Goal: Information Seeking & Learning: Learn about a topic

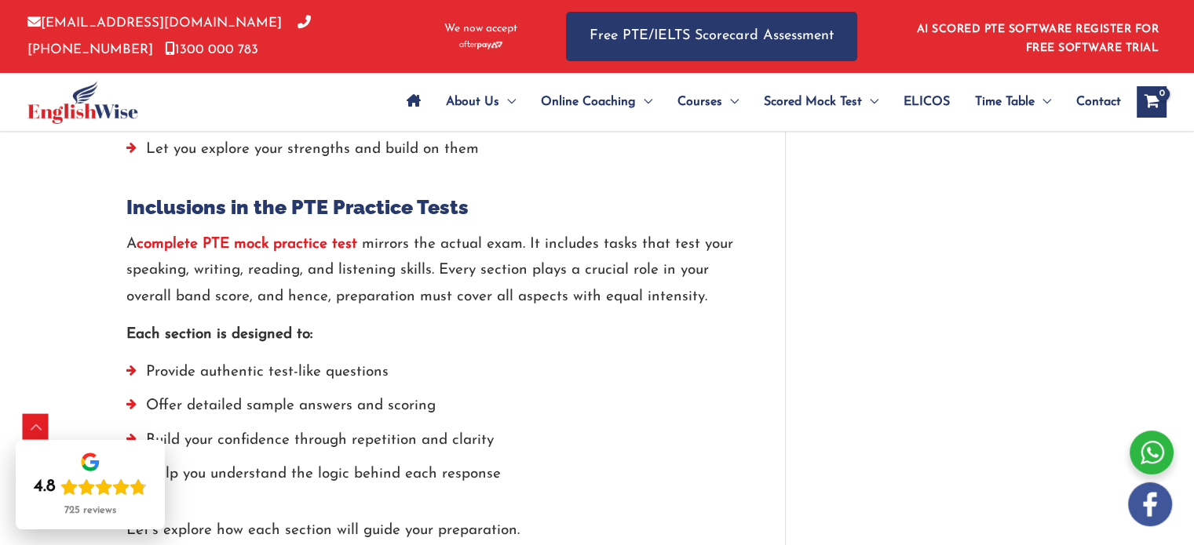
scroll to position [1686, 0]
click at [304, 243] on strong "complete PTE mock practice test" at bounding box center [247, 243] width 221 height 15
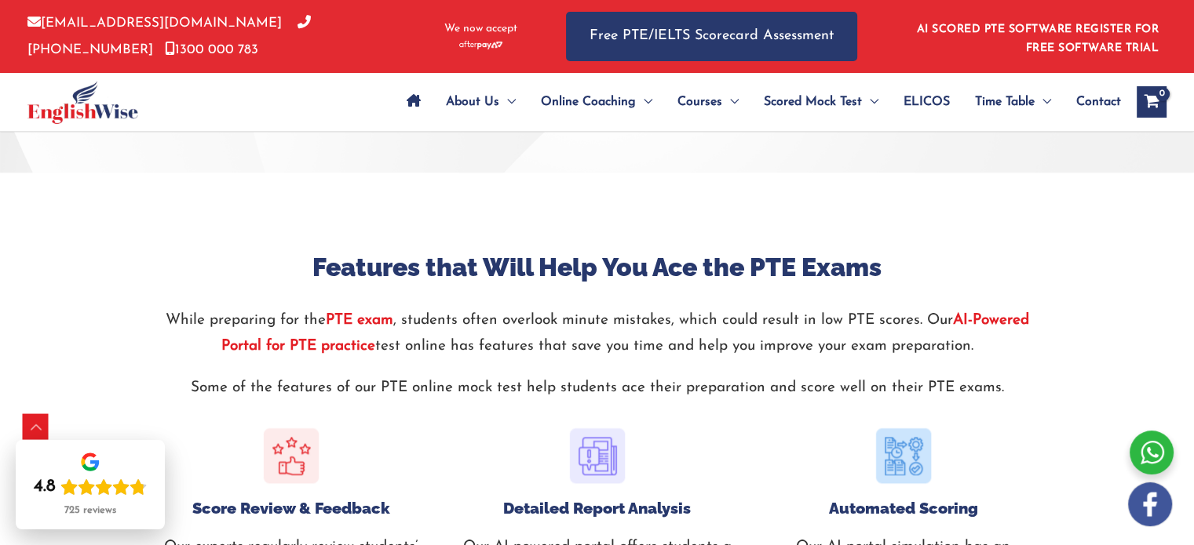
scroll to position [1510, 0]
click at [42, 427] on div "Scroll to Top" at bounding box center [36, 427] width 25 height 25
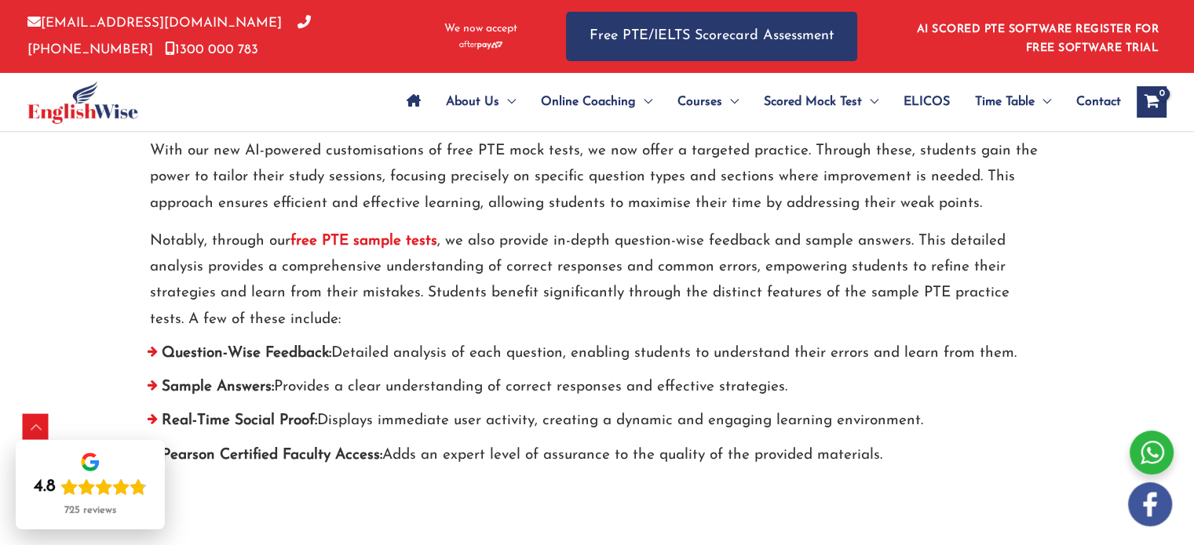
scroll to position [5659, 0]
click at [395, 239] on strong "free PTE sample tests" at bounding box center [363, 242] width 147 height 15
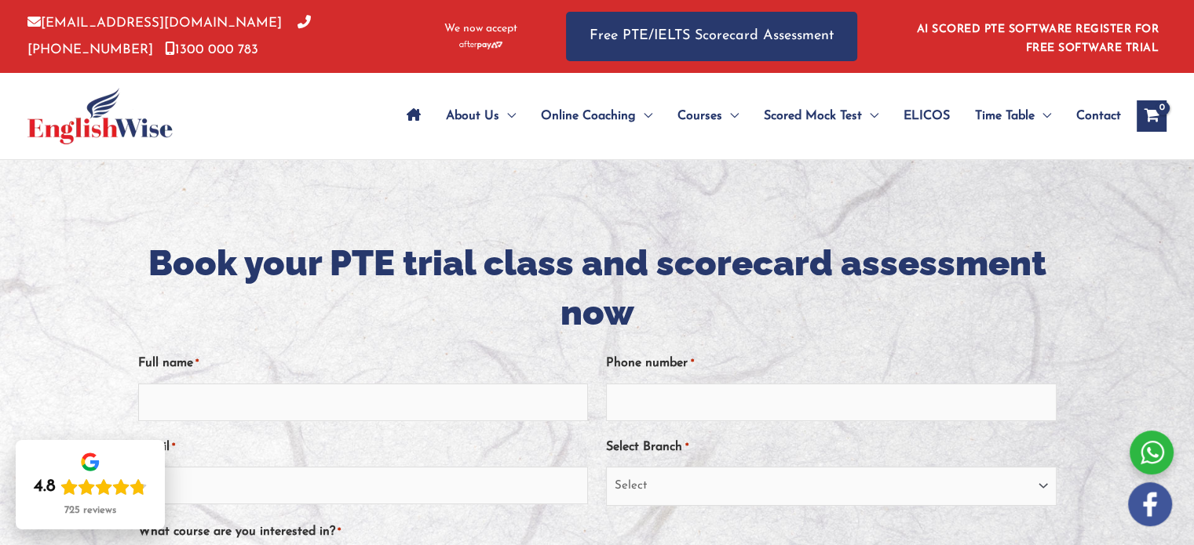
scroll to position [53, 0]
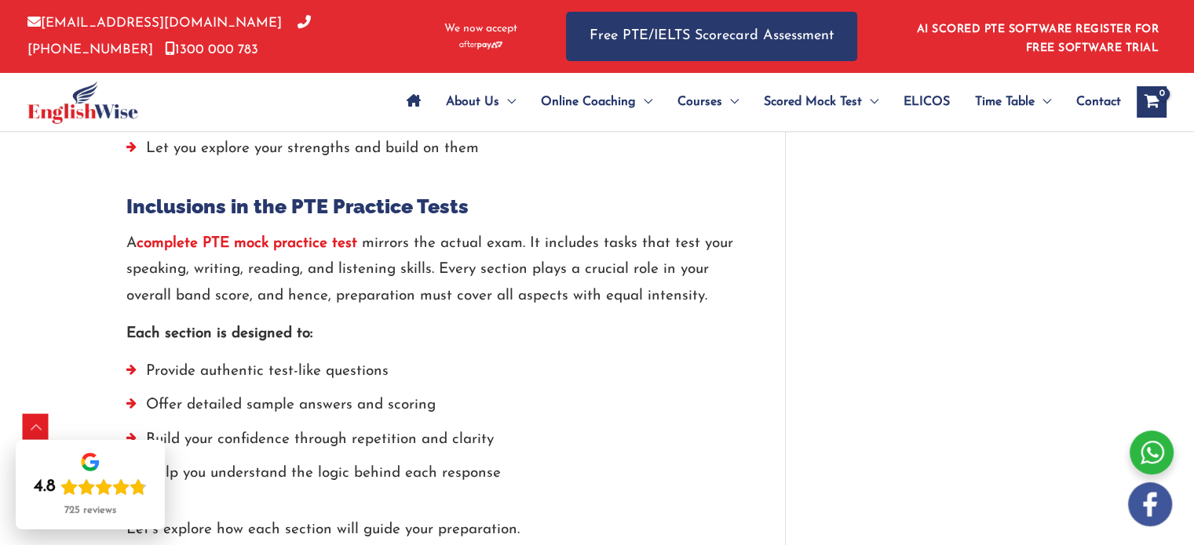
click at [287, 237] on strong "complete PTE mock practice test" at bounding box center [247, 243] width 221 height 15
